Goal: Information Seeking & Learning: Learn about a topic

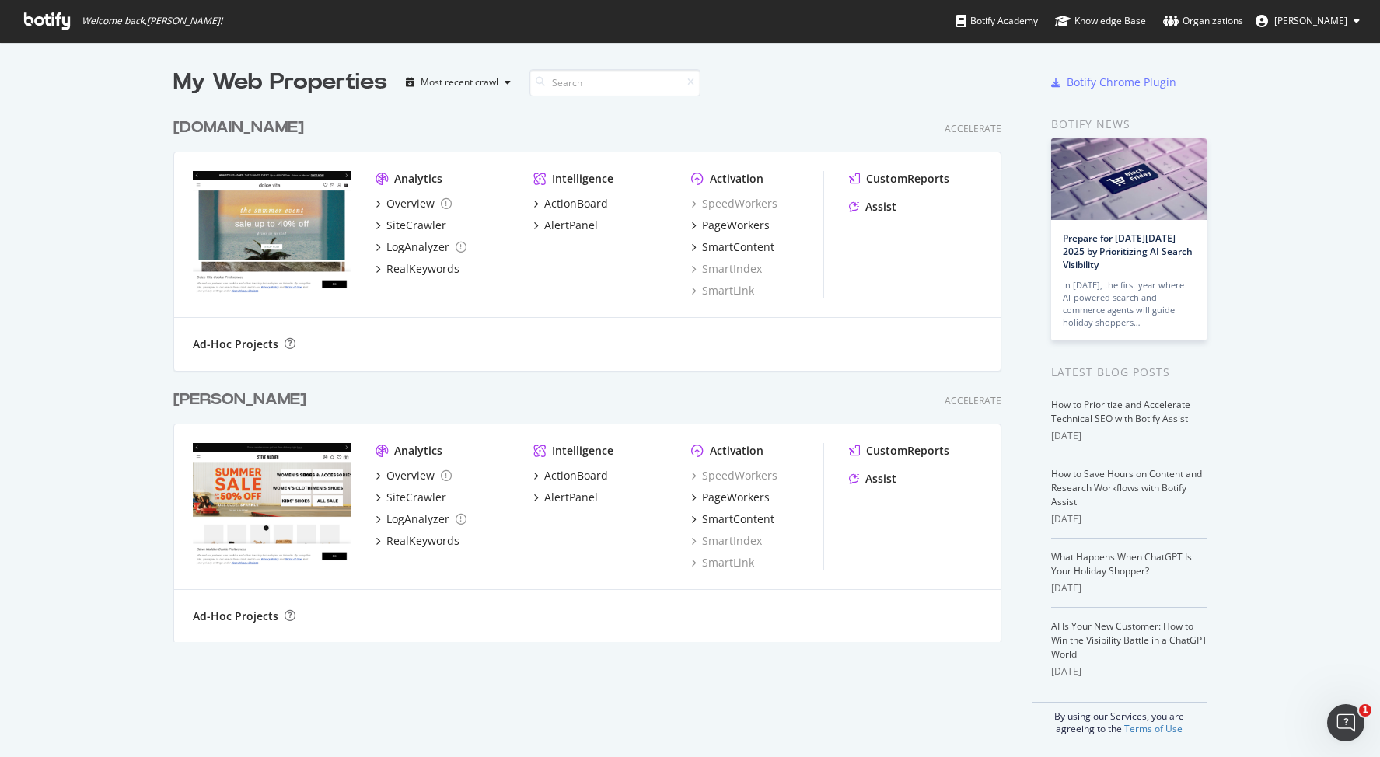
click at [518, 363] on div "Ad-Hoc Projects" at bounding box center [587, 344] width 827 height 53
click at [394, 198] on div "Overview" at bounding box center [411, 204] width 48 height 16
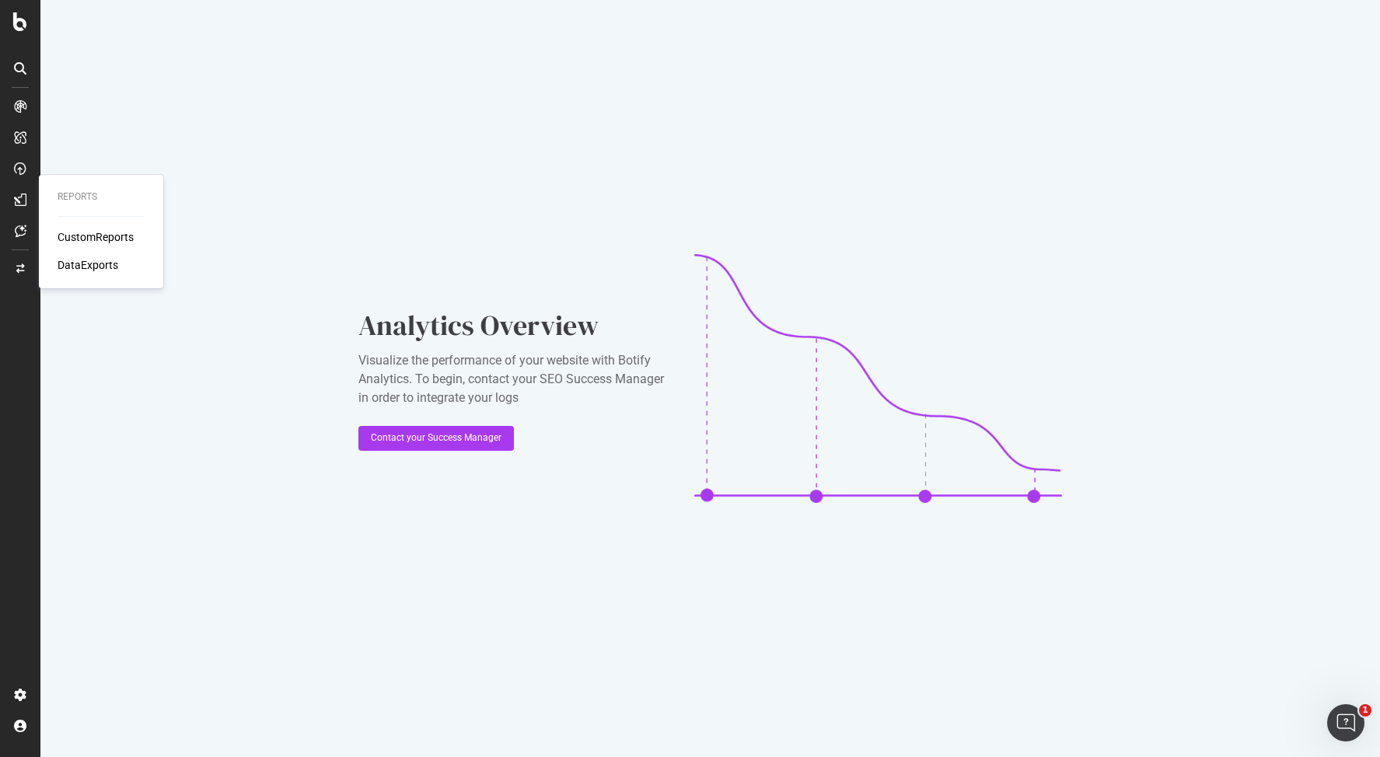
click at [74, 233] on div "CustomReports" at bounding box center [96, 237] width 76 height 16
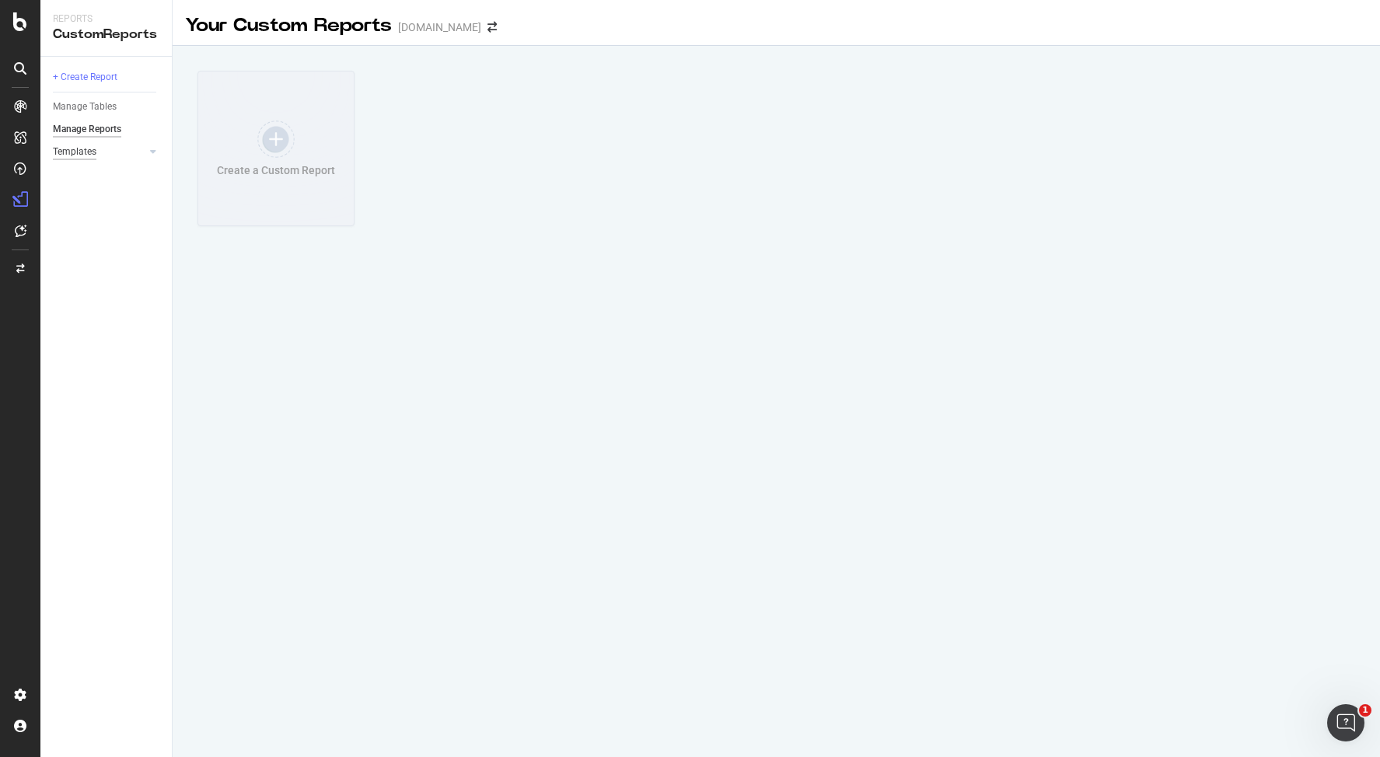
click at [79, 152] on div "Templates" at bounding box center [75, 152] width 44 height 16
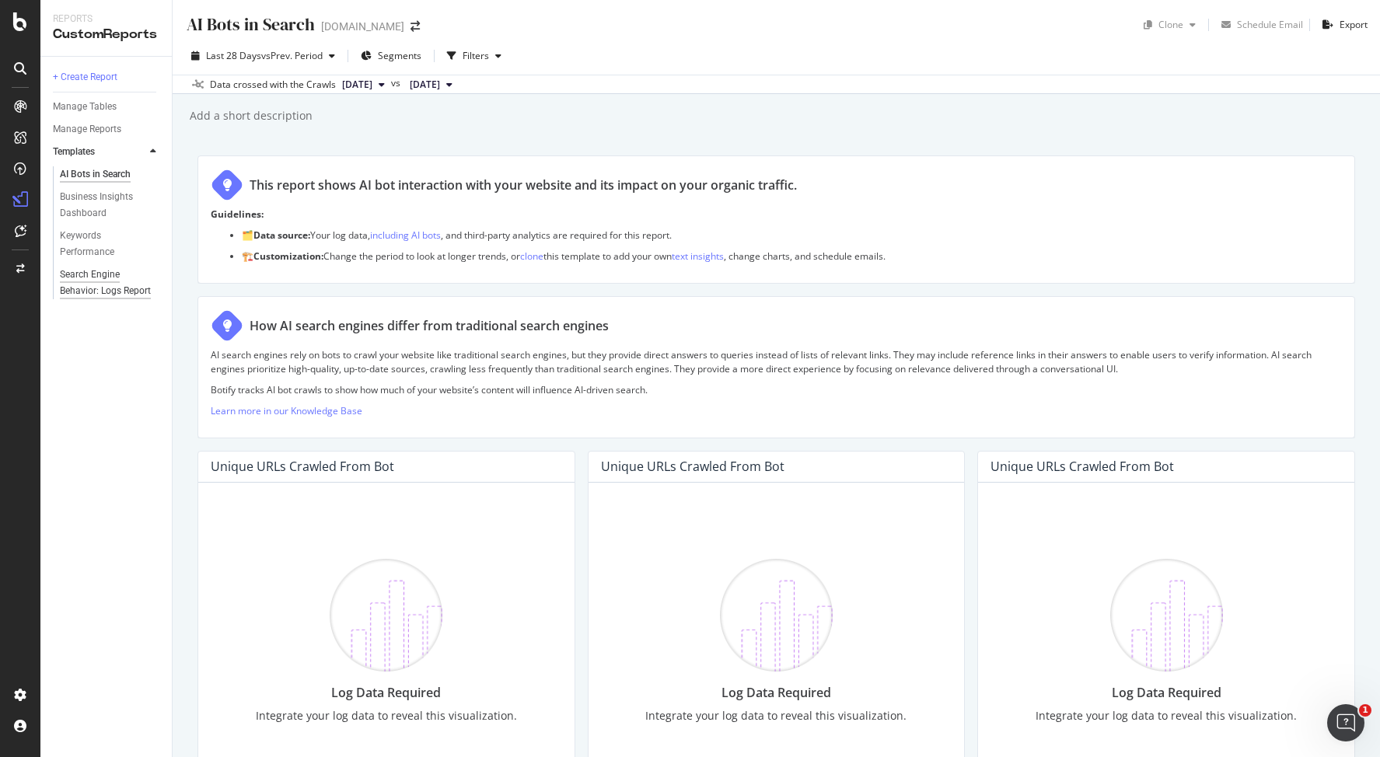
click at [98, 267] on div "Search Engine Behavior: Logs Report" at bounding box center [106, 283] width 92 height 33
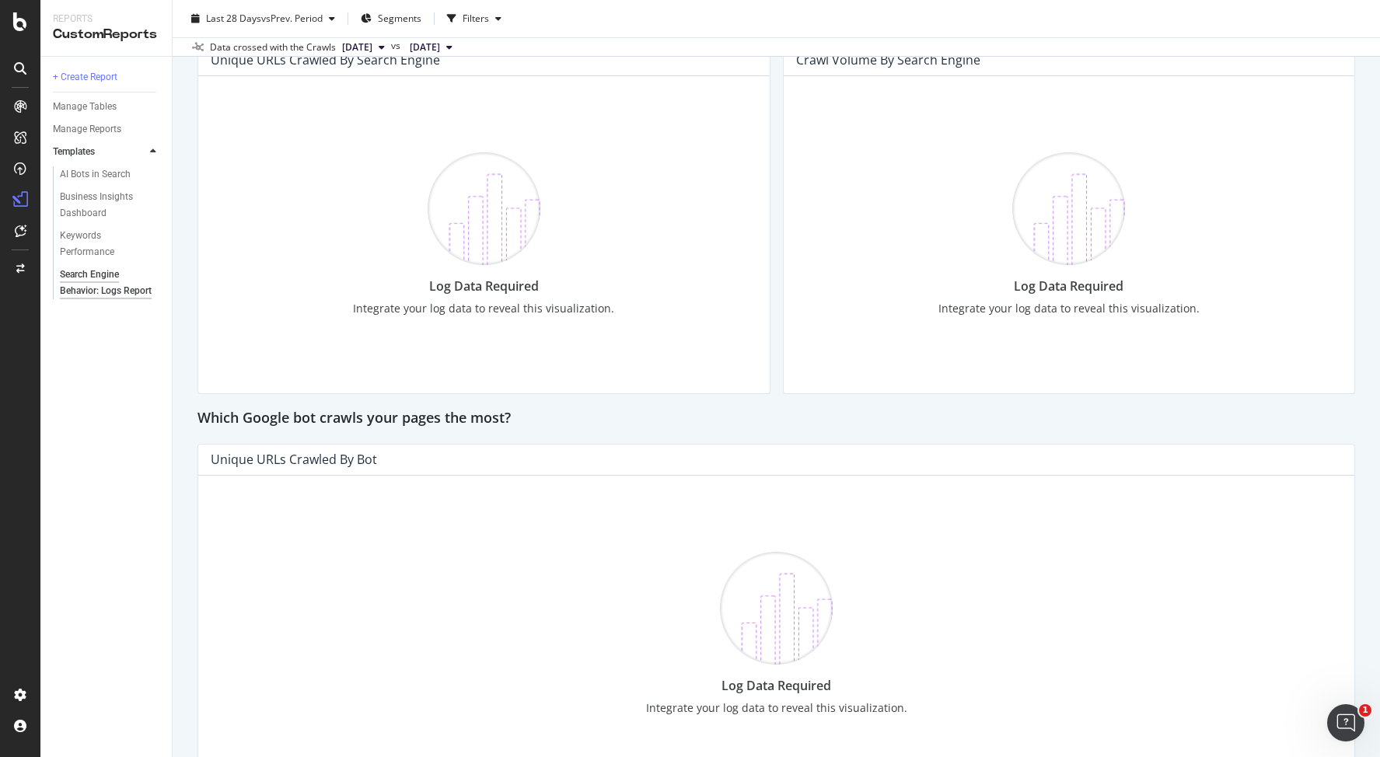
scroll to position [308, 0]
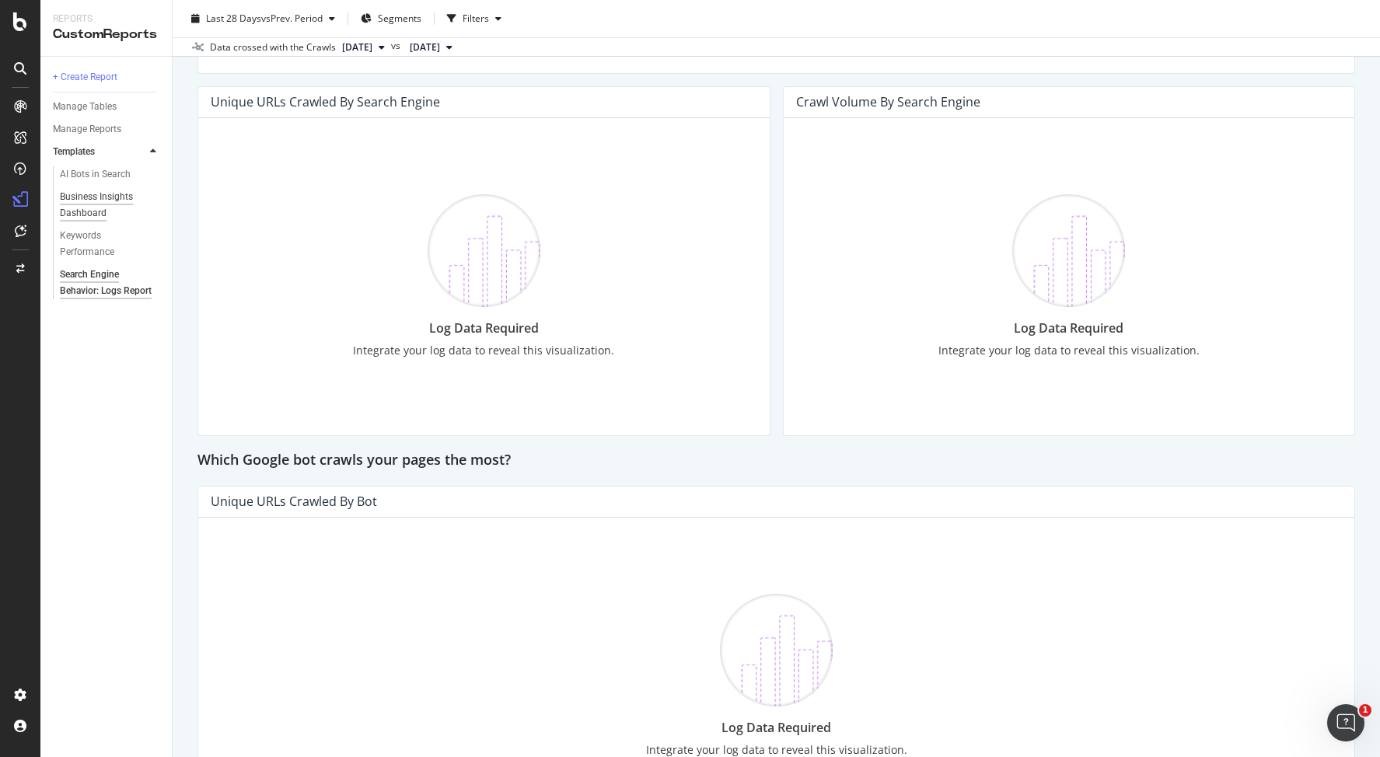
click at [88, 217] on div "Business Insights Dashboard" at bounding box center [104, 205] width 89 height 33
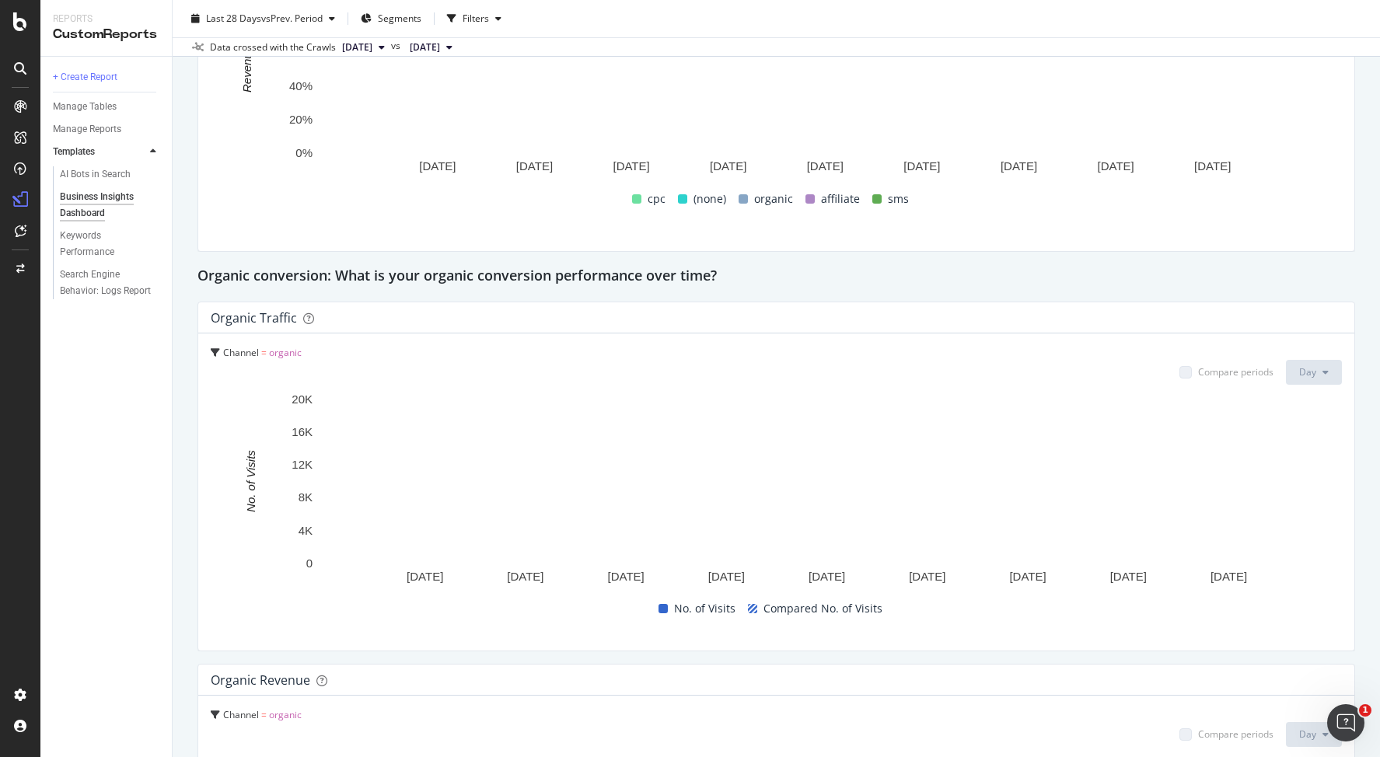
scroll to position [1567, 0]
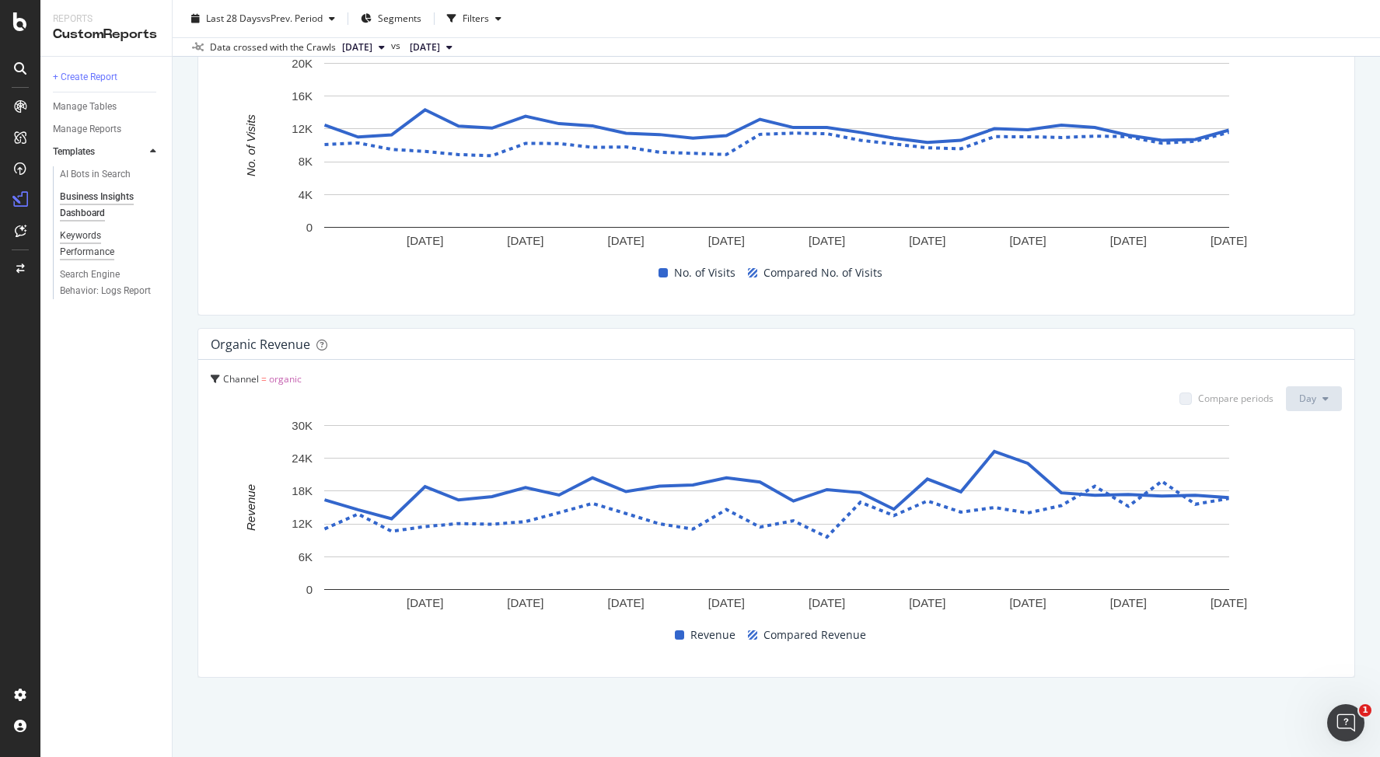
click at [85, 246] on div "Keywords Performance" at bounding box center [103, 244] width 87 height 33
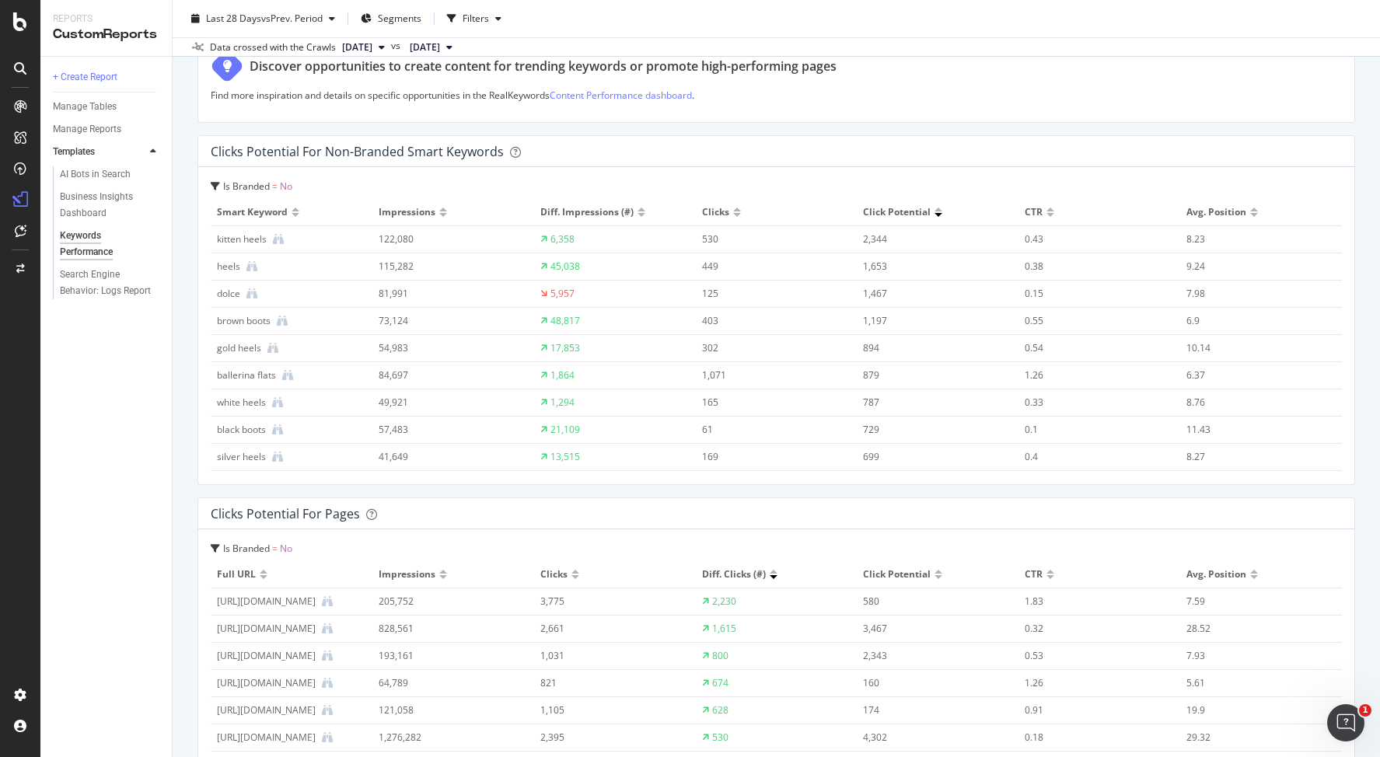
click at [735, 208] on div at bounding box center [737, 210] width 8 height 4
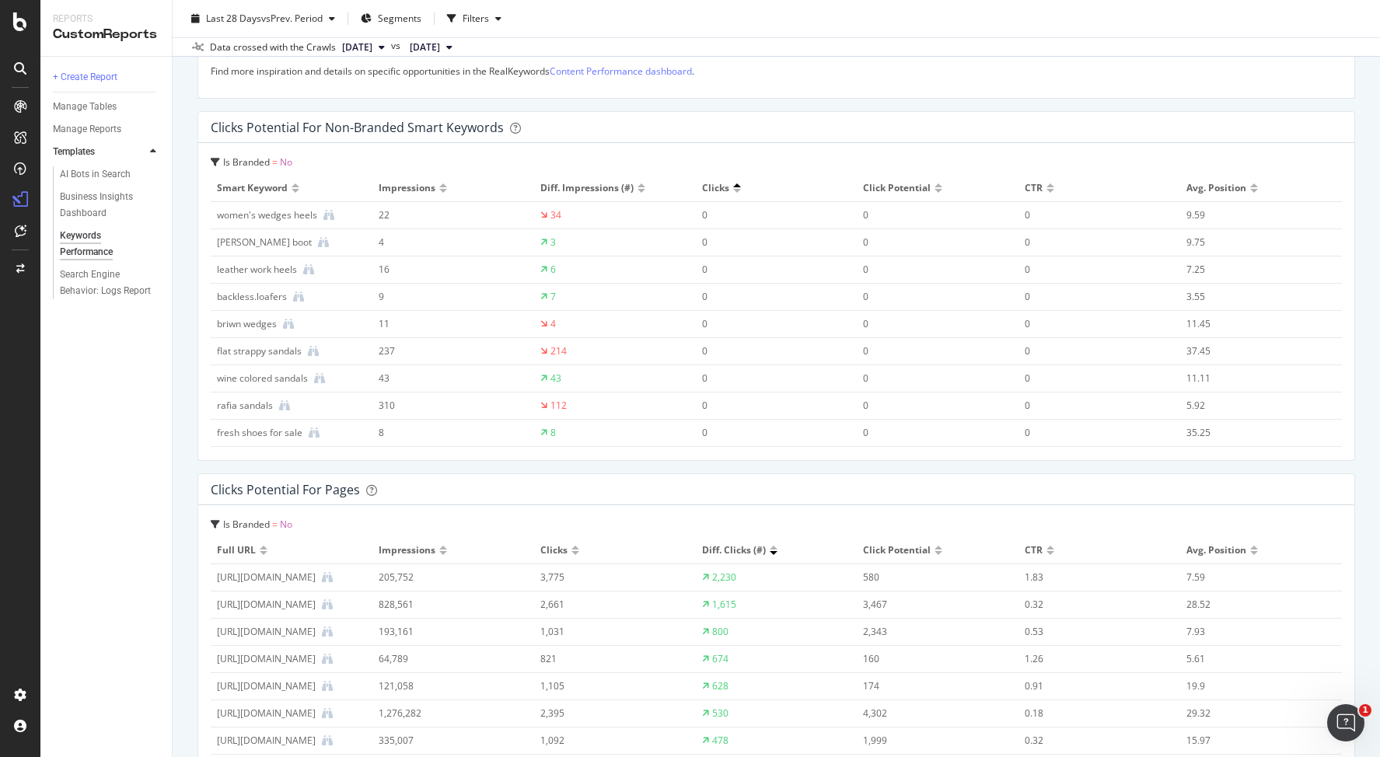
scroll to position [3046, 0]
click at [736, 182] on div at bounding box center [737, 182] width 8 height 4
click at [714, 187] on span "Clicks" at bounding box center [715, 184] width 27 height 14
click at [736, 187] on div at bounding box center [737, 187] width 8 height 4
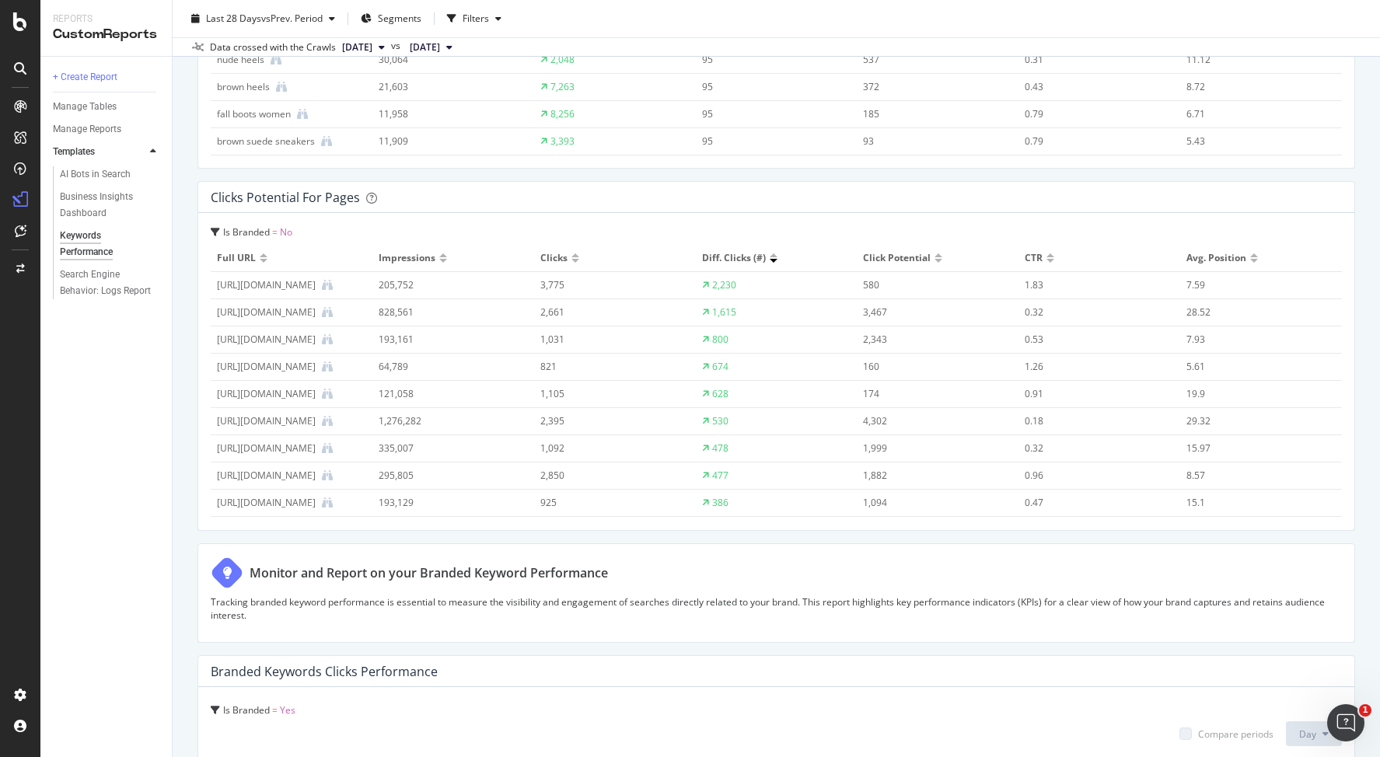
scroll to position [3343, 0]
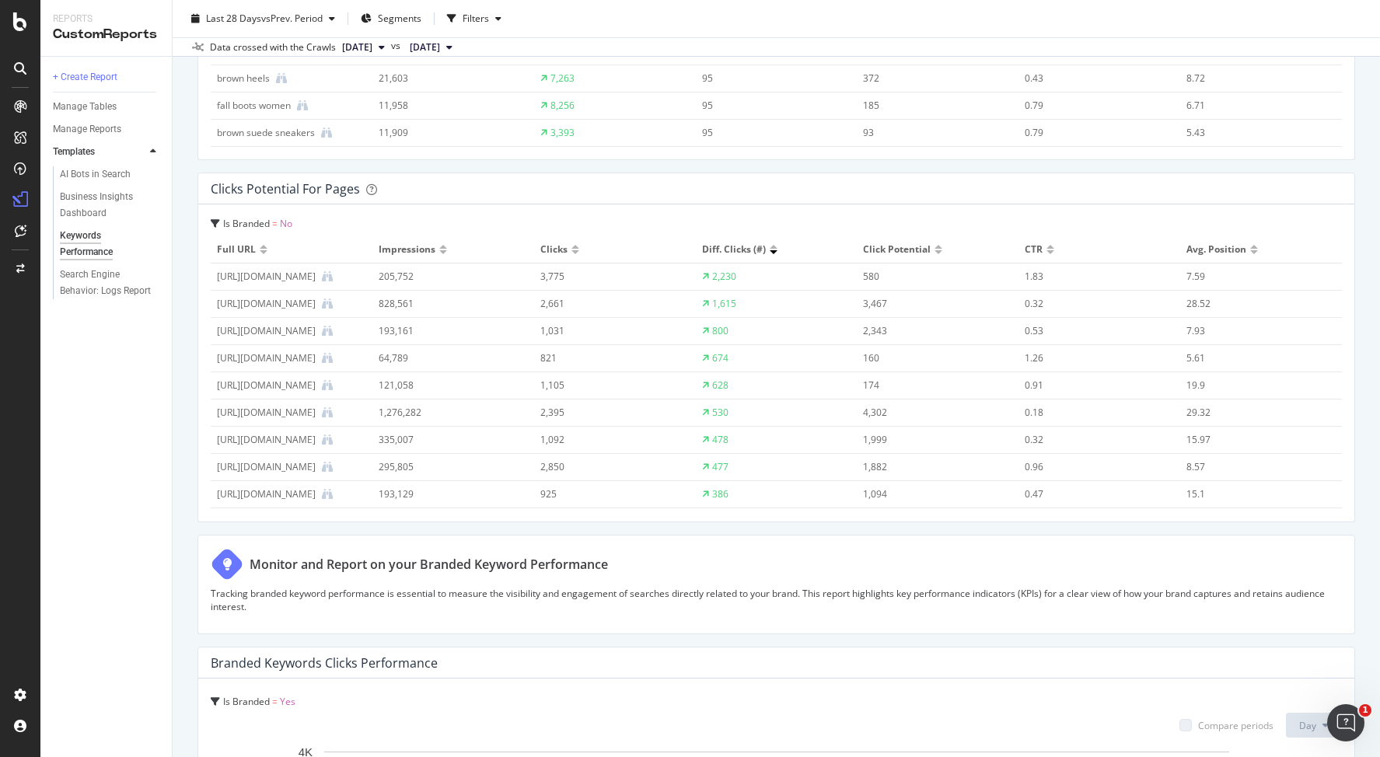
click at [316, 278] on div "https://www.dolcevita.com/collections/extra-wide-calf" at bounding box center [266, 277] width 99 height 14
click at [333, 280] on icon at bounding box center [327, 276] width 11 height 11
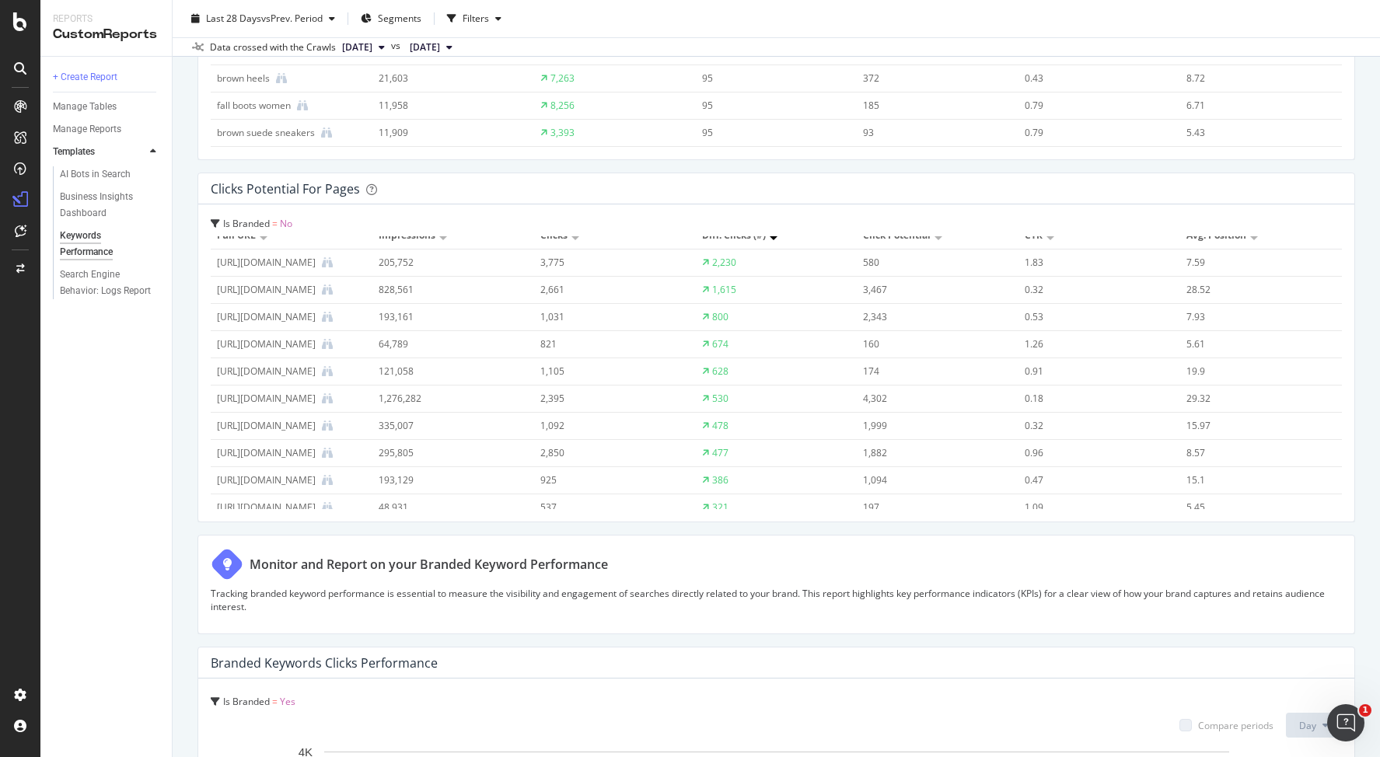
scroll to position [0, 0]
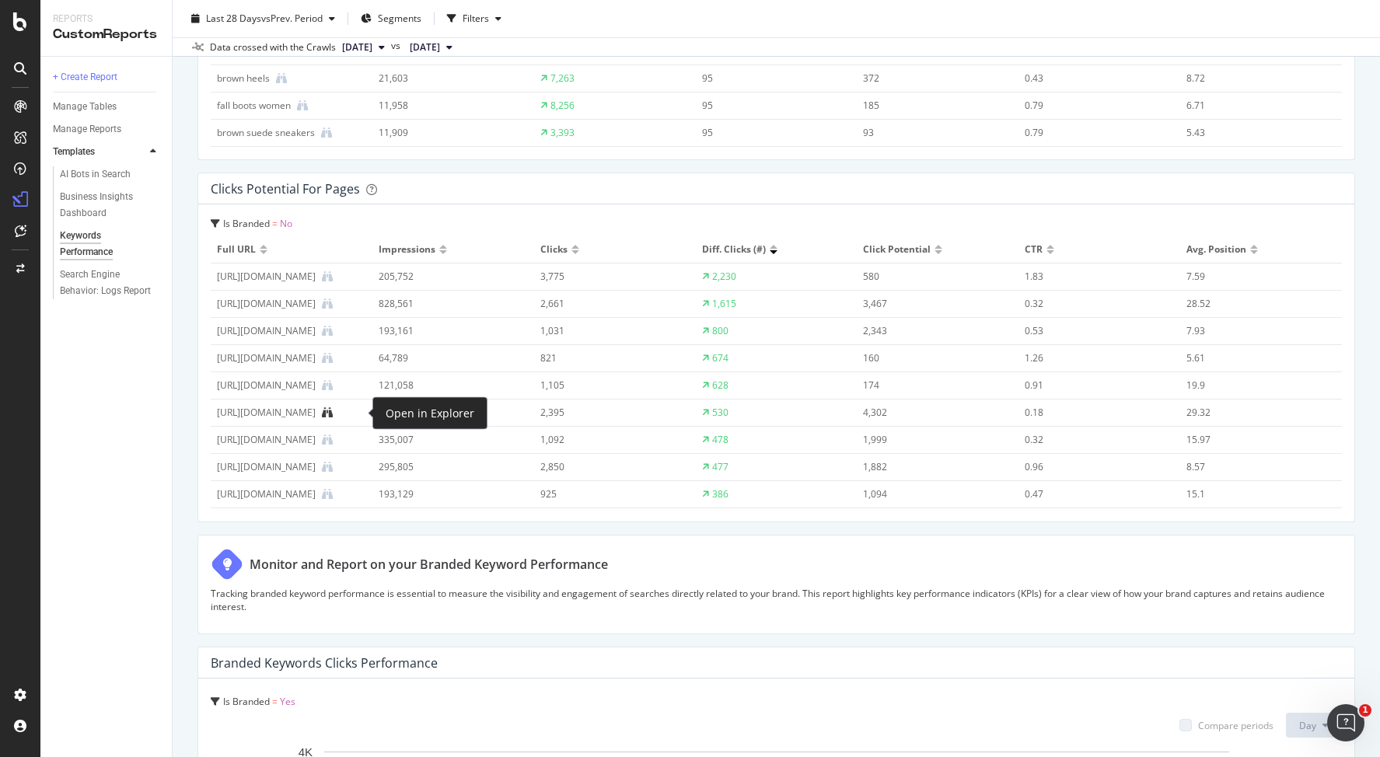
click at [333, 414] on icon at bounding box center [327, 413] width 11 height 11
click at [432, 250] on span "Impressions" at bounding box center [407, 250] width 57 height 14
click at [443, 250] on div at bounding box center [443, 252] width 8 height 4
drag, startPoint x: 443, startPoint y: 250, endPoint x: 503, endPoint y: 185, distance: 88.6
click at [503, 185] on div "Clicks Potential for Pages Is Branded = No Full URL Impressions Clicks Diff. Cl…" at bounding box center [777, 348] width 1158 height 350
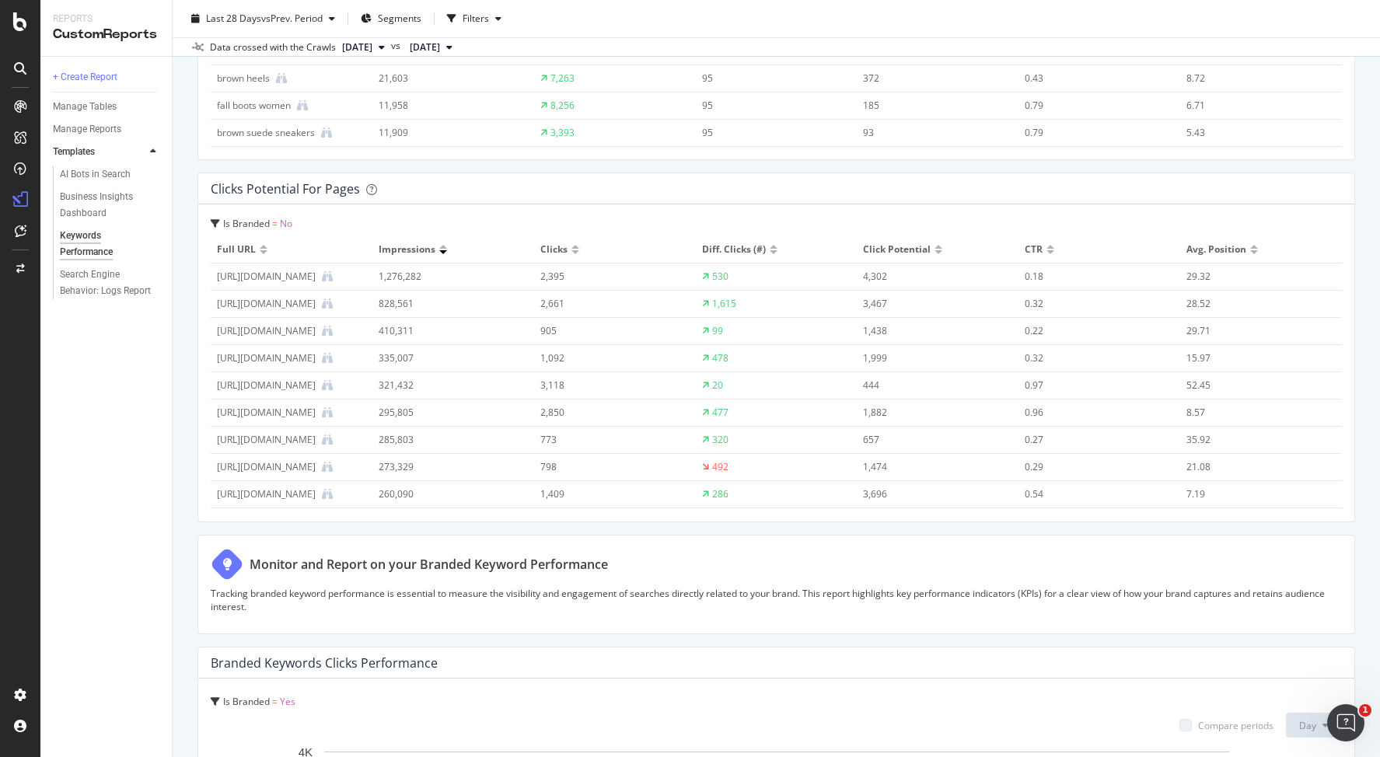
click at [500, 207] on div "Is Branded = No Full URL Impressions Clicks Diff. Clicks (#) Click Potential CT…" at bounding box center [776, 363] width 1156 height 317
click at [333, 306] on icon at bounding box center [327, 304] width 11 height 11
click at [333, 467] on icon at bounding box center [327, 467] width 11 height 11
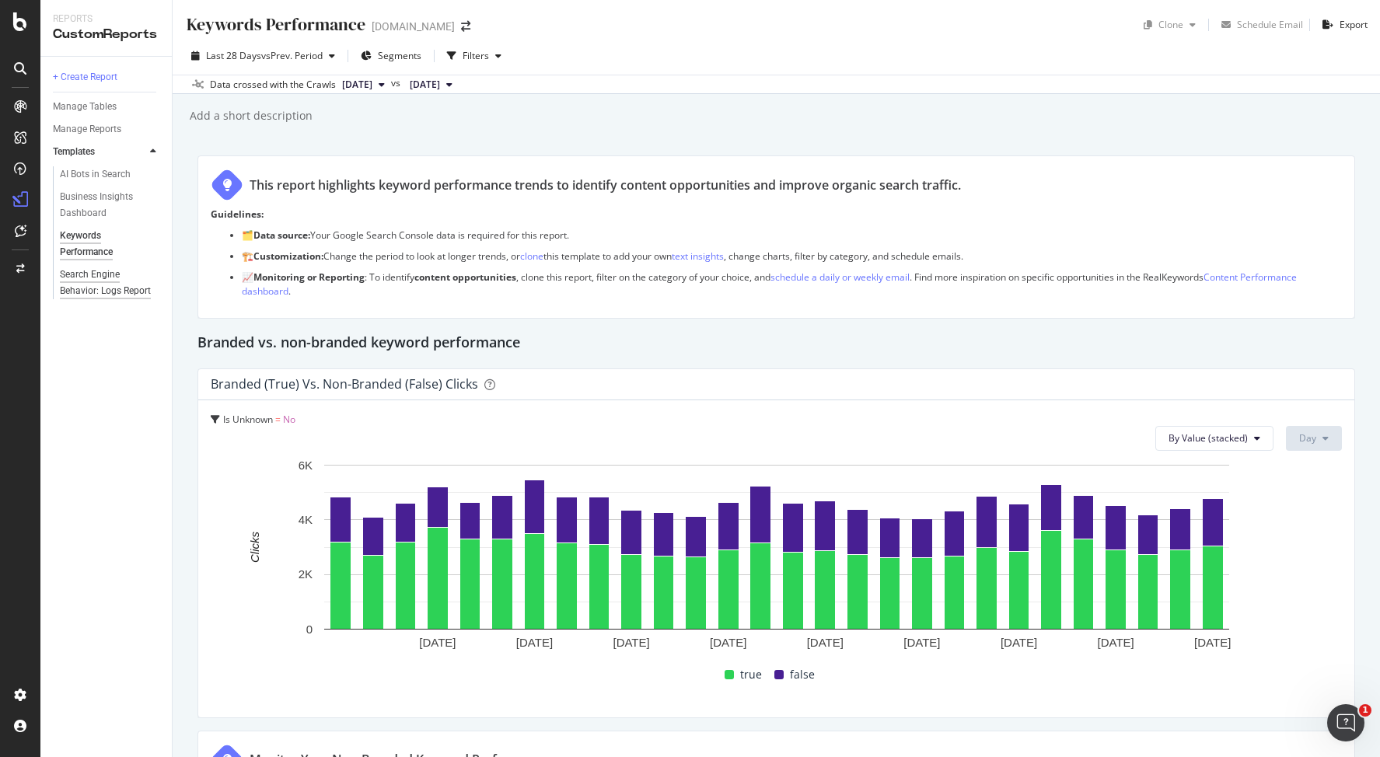
click at [108, 279] on div "Search Engine Behavior: Logs Report" at bounding box center [106, 283] width 92 height 33
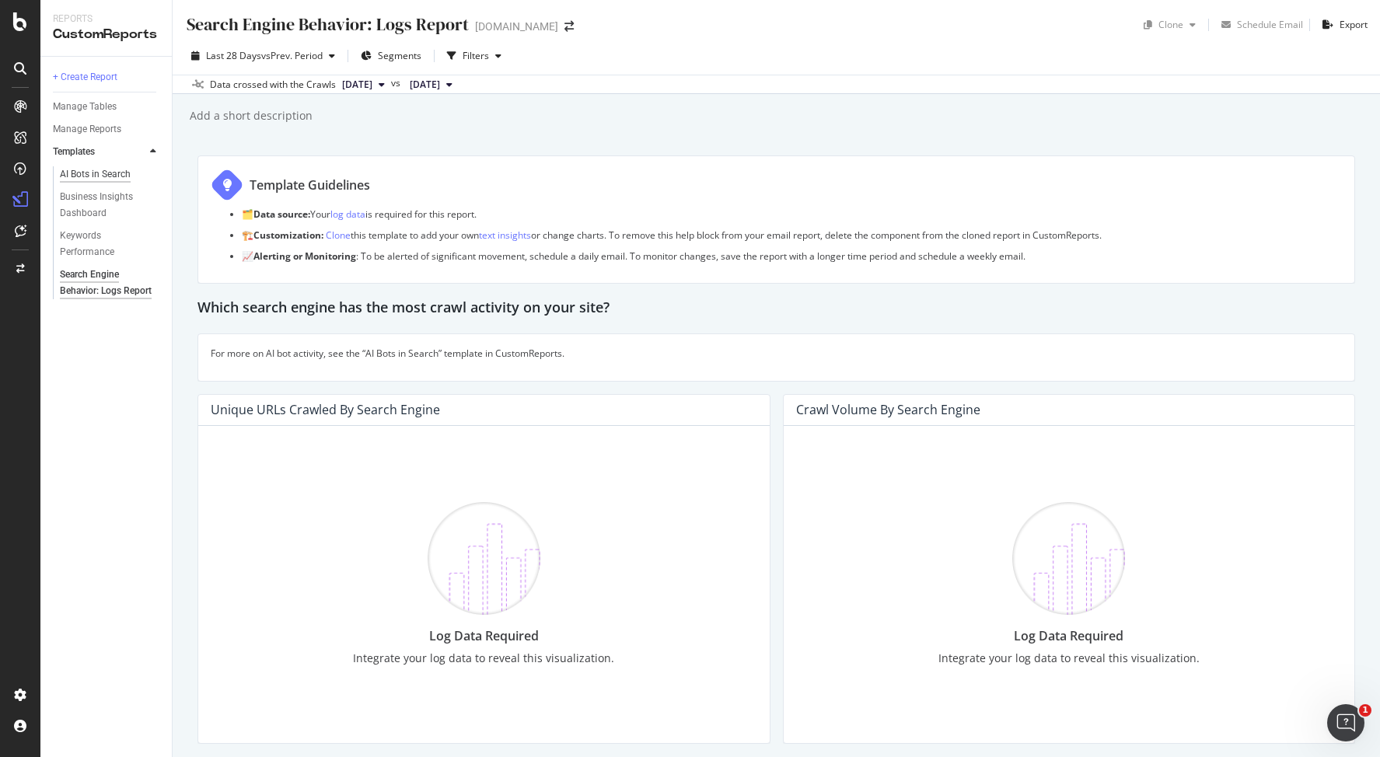
click at [96, 167] on div "AI Bots in Search" at bounding box center [95, 174] width 71 height 16
